Goal: Transaction & Acquisition: Subscribe to service/newsletter

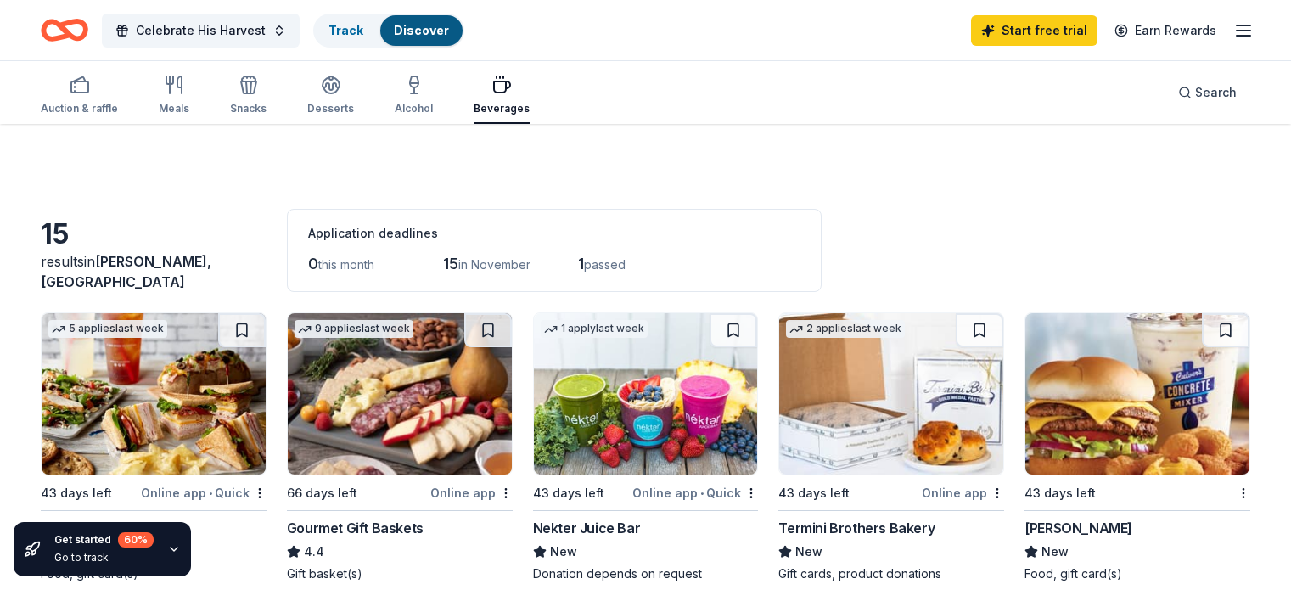
scroll to position [509, 0]
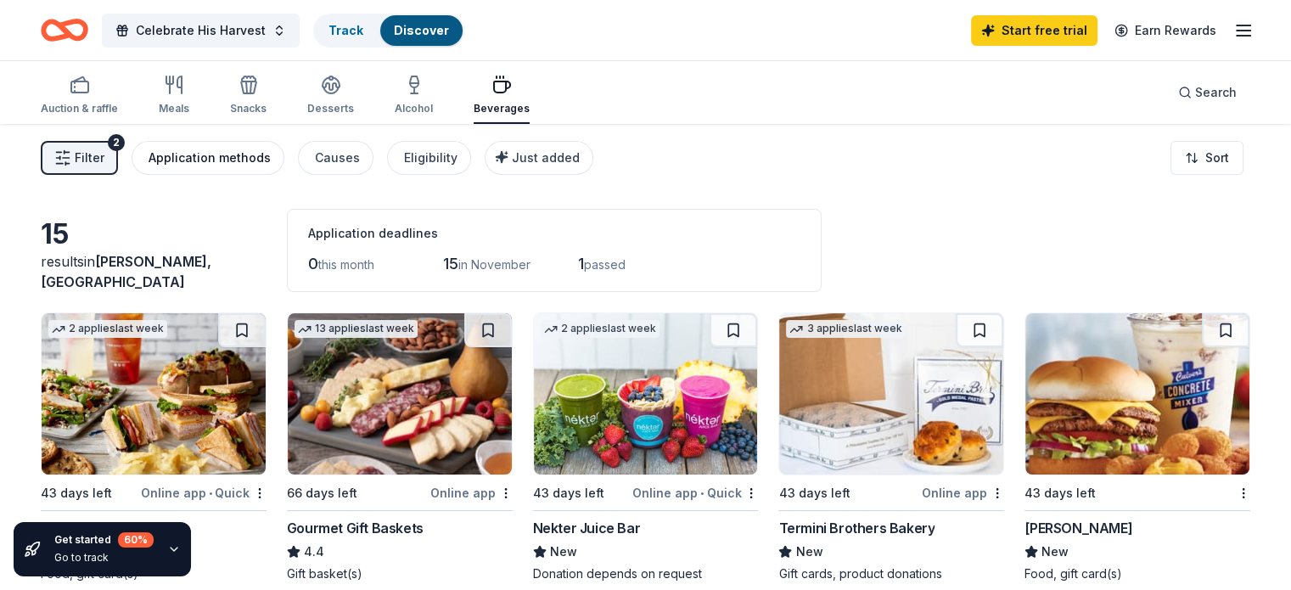
click at [213, 157] on div "Application methods" at bounding box center [210, 158] width 122 height 20
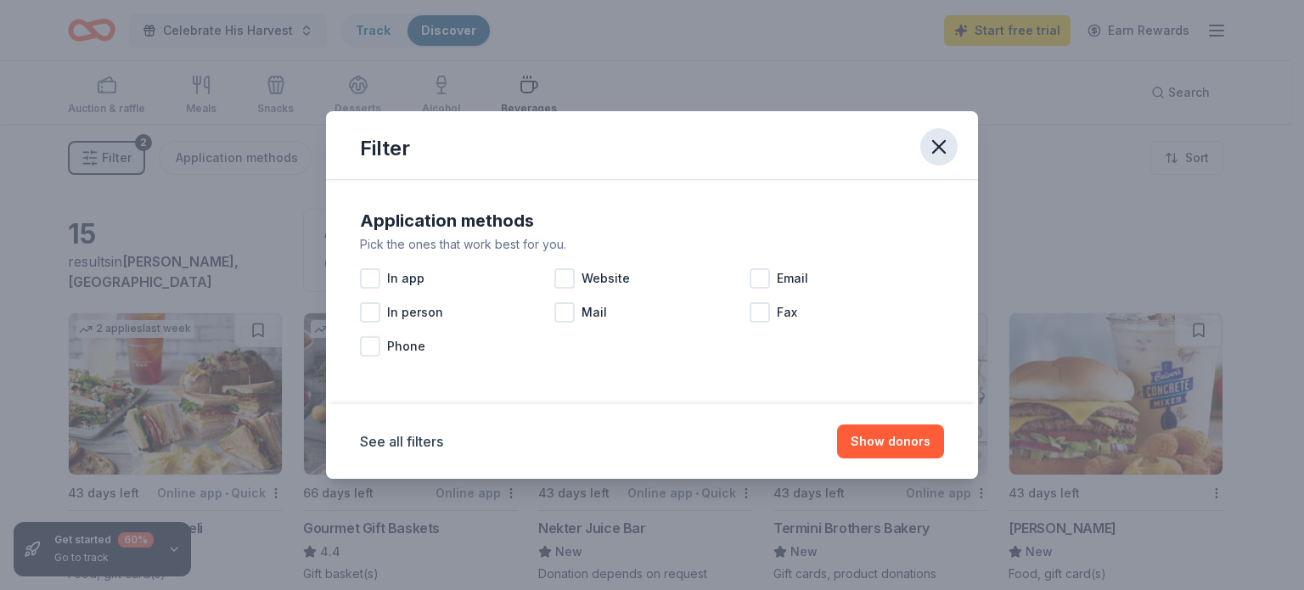
click at [944, 146] on icon "button" at bounding box center [939, 147] width 24 height 24
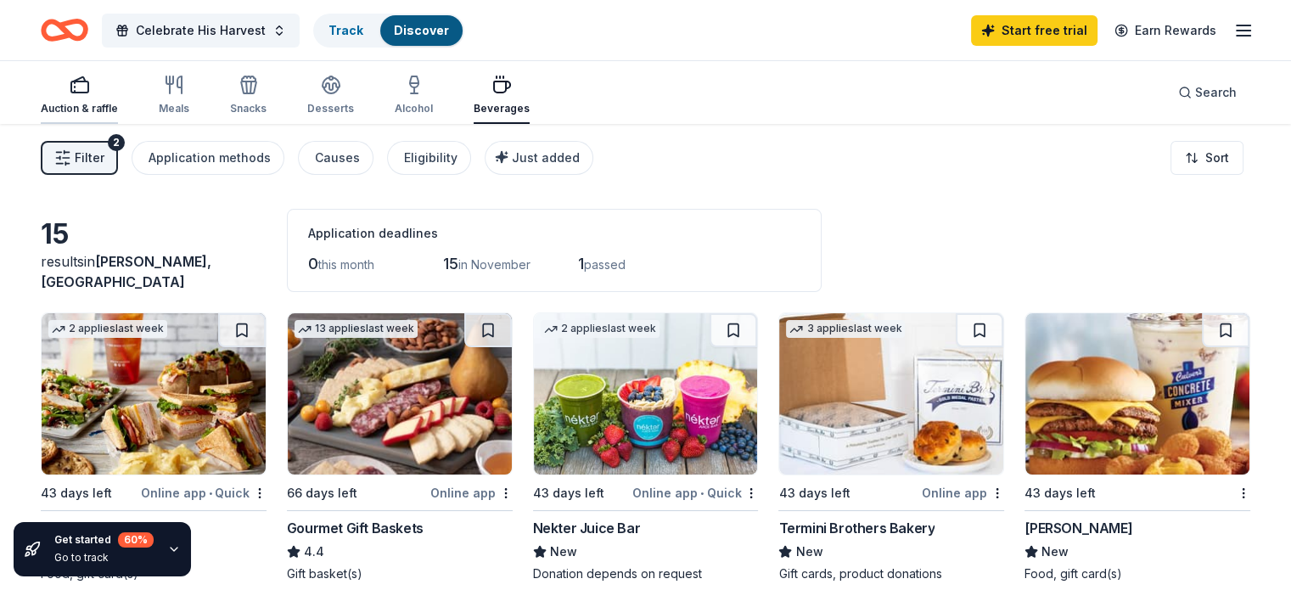
click at [113, 102] on div "Auction & raffle" at bounding box center [79, 109] width 77 height 14
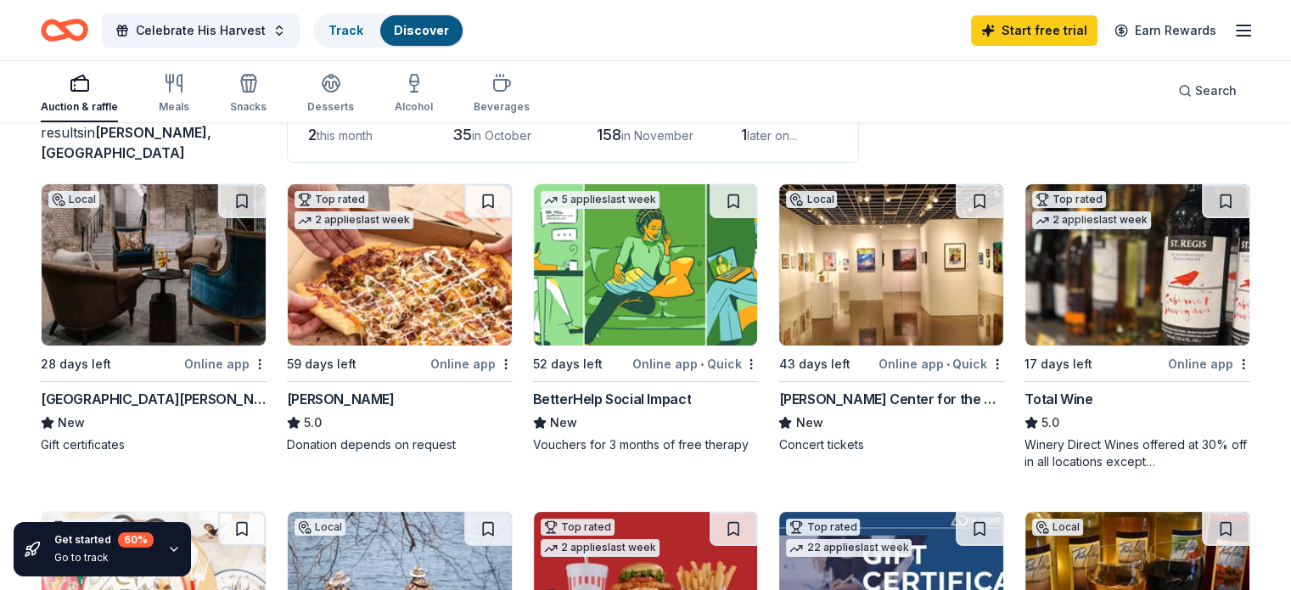
scroll to position [85, 0]
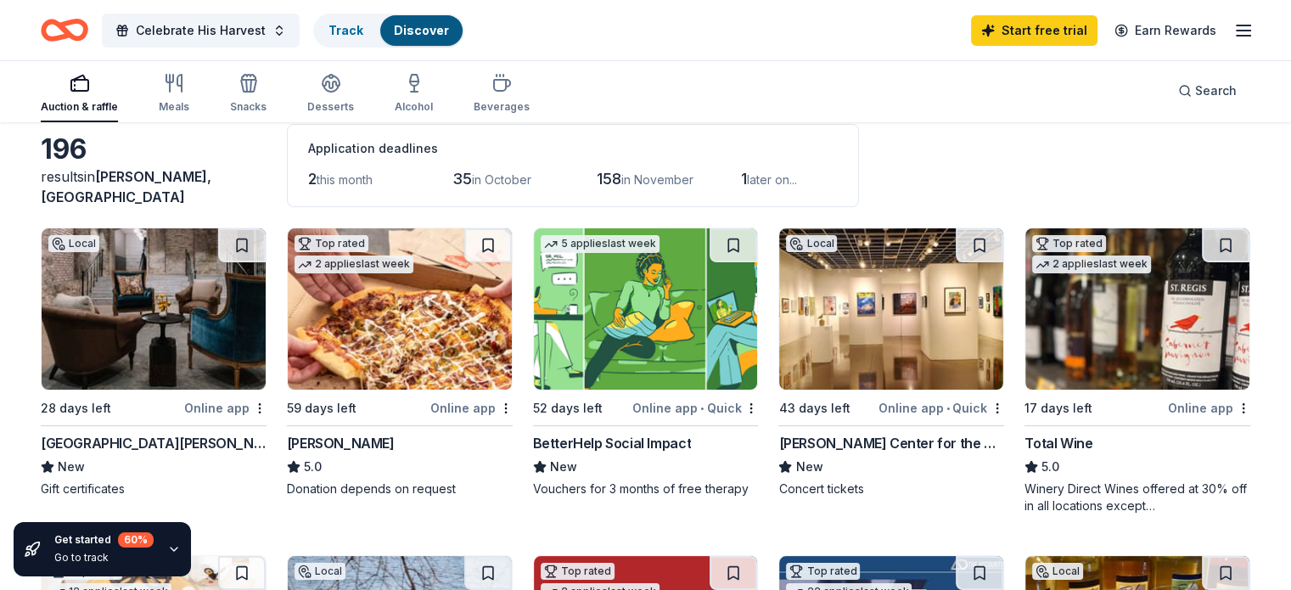
click at [194, 334] on img at bounding box center [154, 308] width 224 height 161
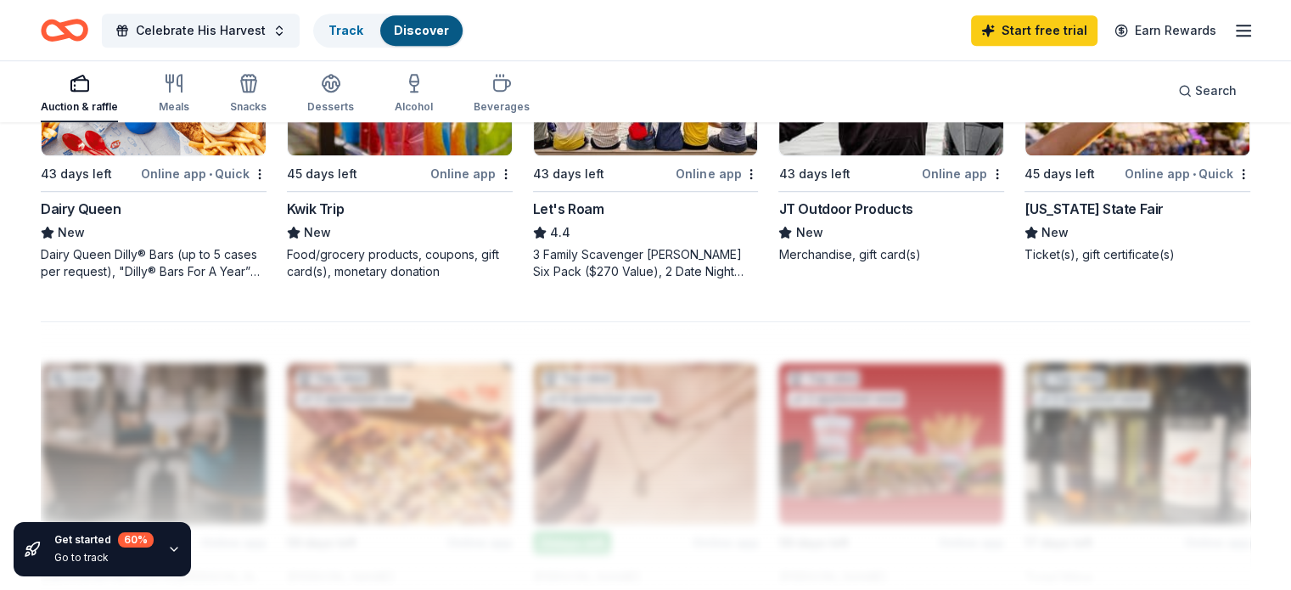
scroll to position [1104, 0]
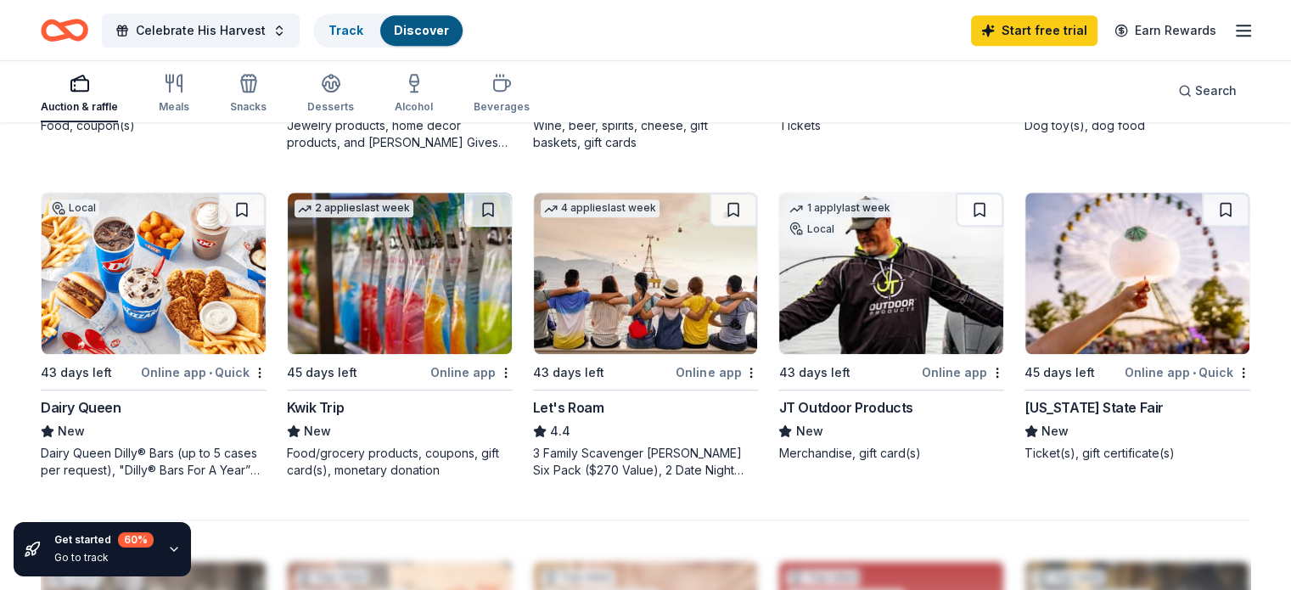
click at [1100, 402] on div "Minnesota State Fair" at bounding box center [1094, 407] width 139 height 20
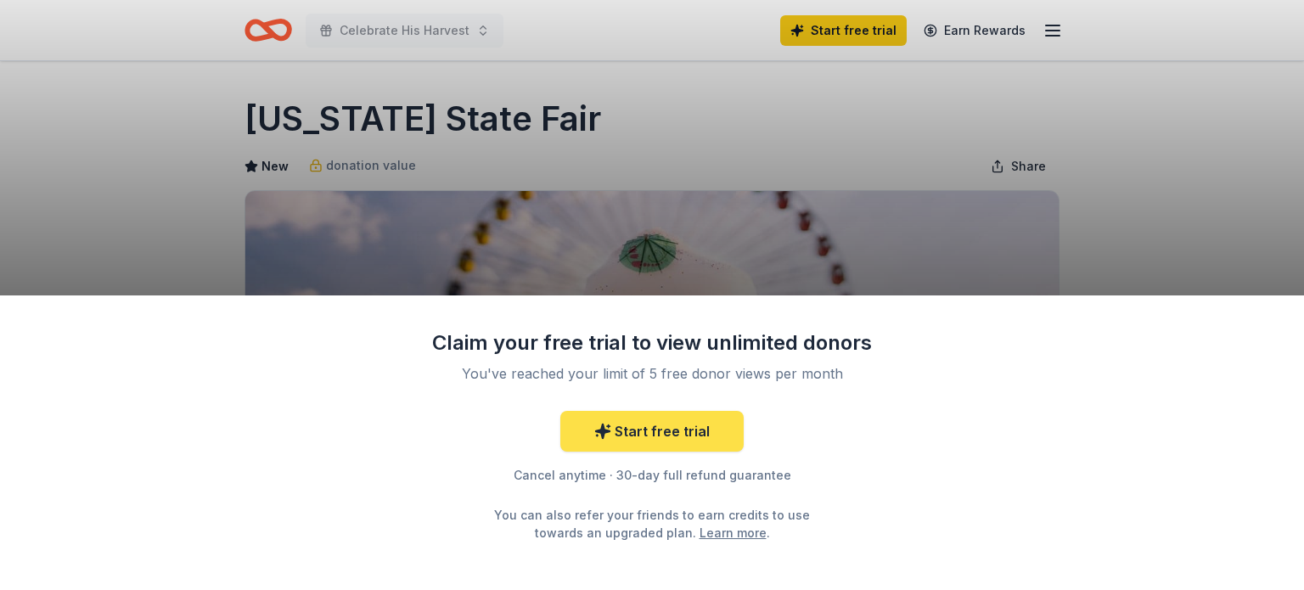
click at [662, 428] on link "Start free trial" at bounding box center [651, 431] width 183 height 41
